Goal: Find contact information: Find contact information

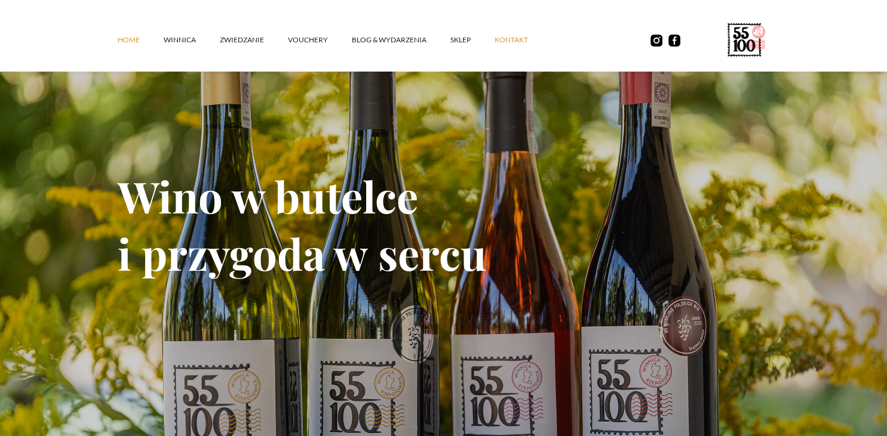
click at [520, 39] on link "kontakt" at bounding box center [522, 40] width 57 height 36
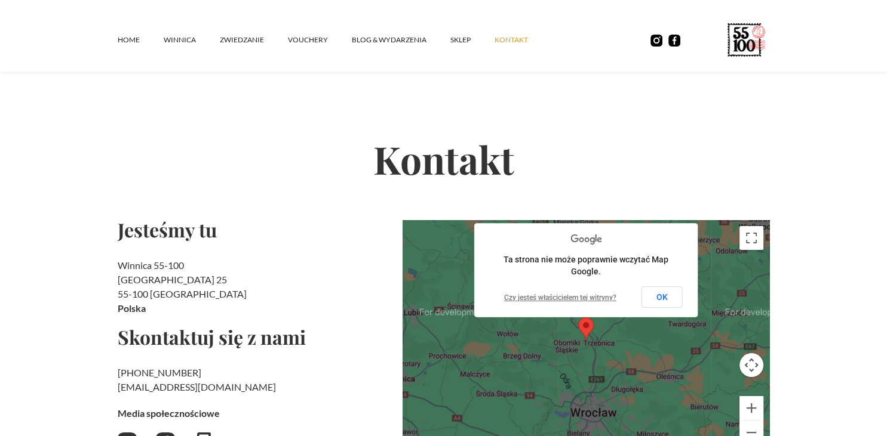
click at [503, 37] on link "kontakt" at bounding box center [522, 40] width 57 height 36
click at [457, 39] on link "SKLEP" at bounding box center [472, 40] width 44 height 36
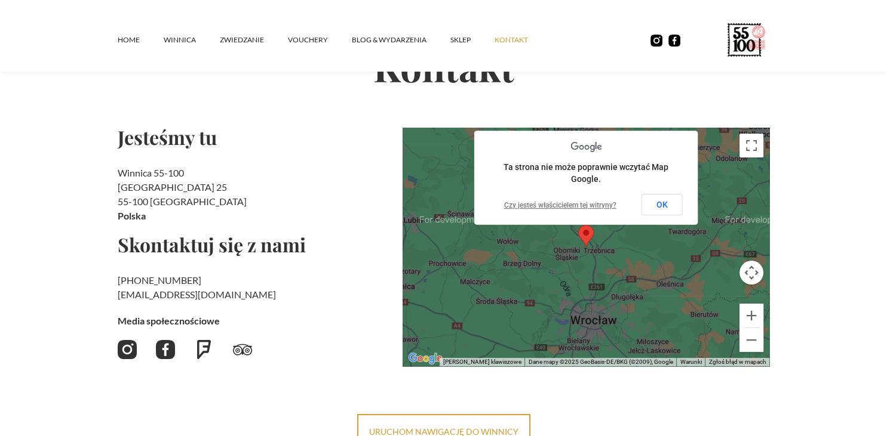
scroll to position [108, 0]
